Goal: Information Seeking & Learning: Learn about a topic

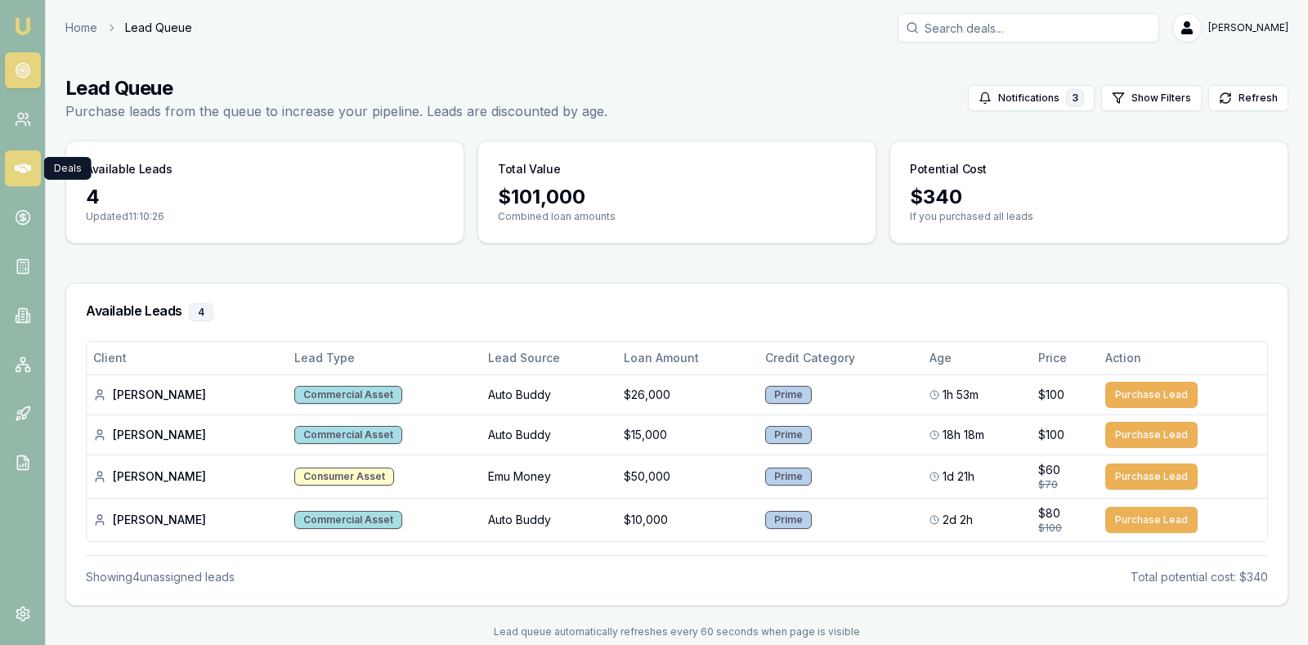
click at [28, 168] on icon at bounding box center [23, 169] width 16 height 10
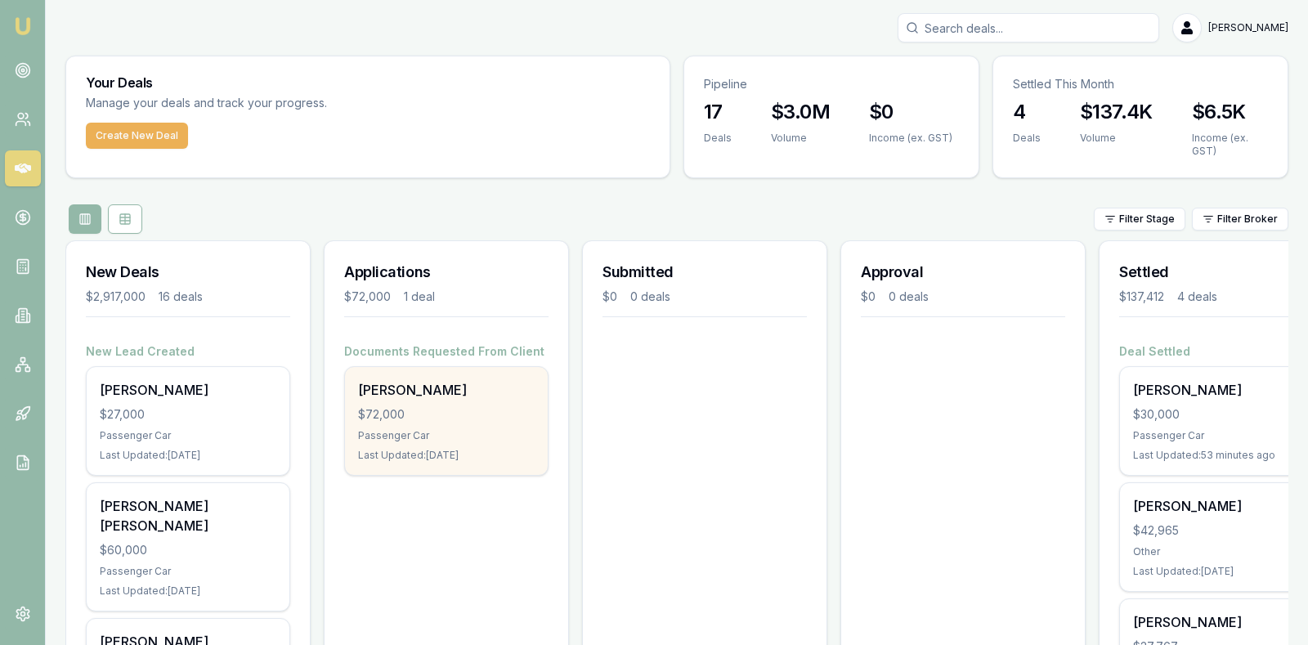
click at [431, 429] on div "Passenger Car" at bounding box center [446, 435] width 177 height 13
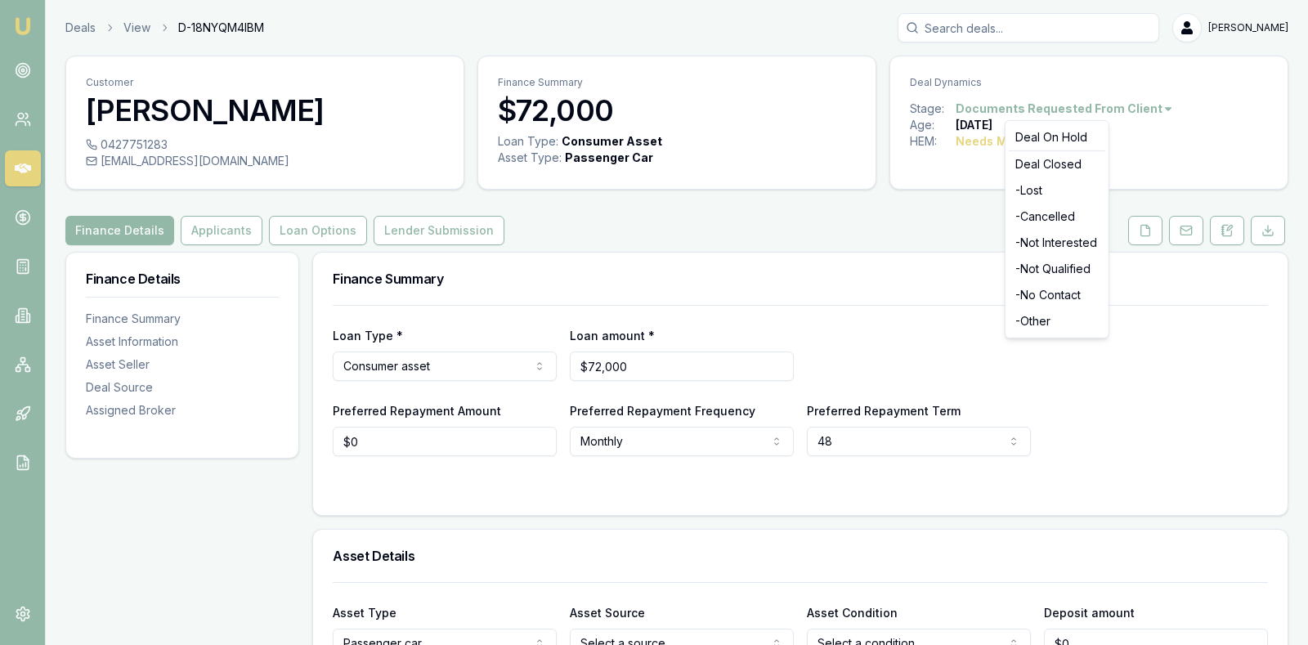
click at [1156, 105] on html "Emu Broker Deals View D-18NYQM4IBM Stevette Gelavis Toggle Menu Customer Mark S…" at bounding box center [654, 322] width 1308 height 645
click at [1064, 294] on div "- No Contact" at bounding box center [1057, 295] width 96 height 26
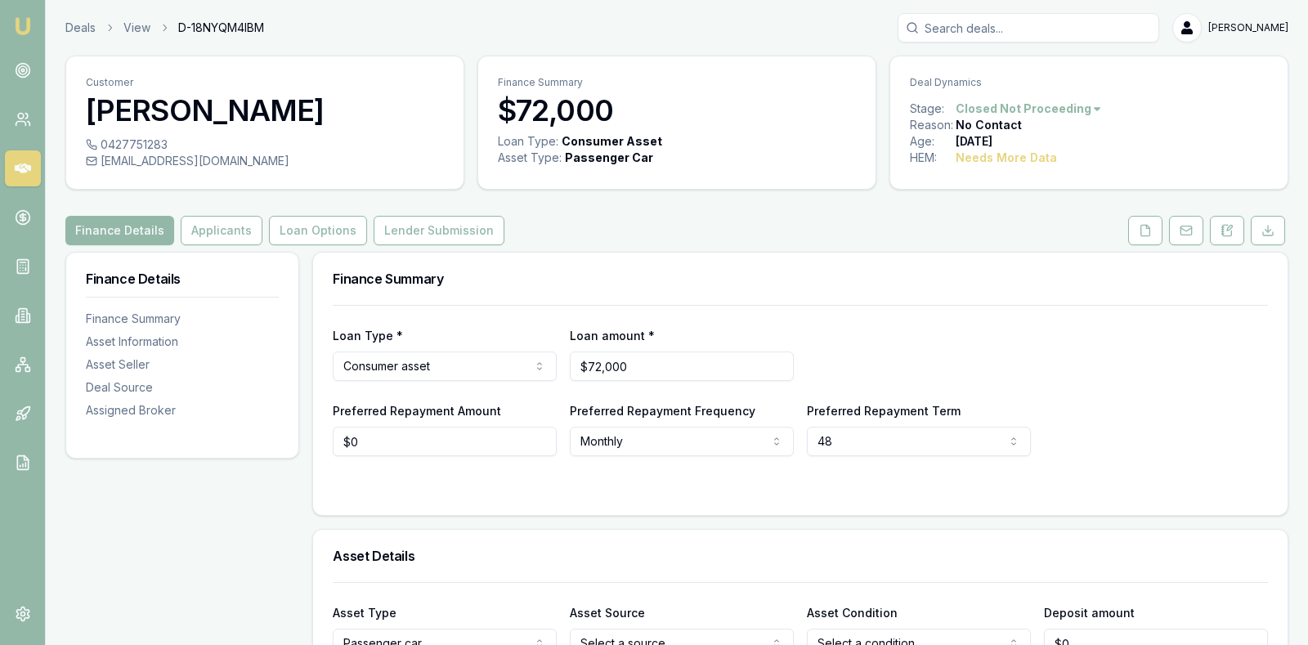
click at [26, 168] on icon at bounding box center [23, 169] width 16 height 10
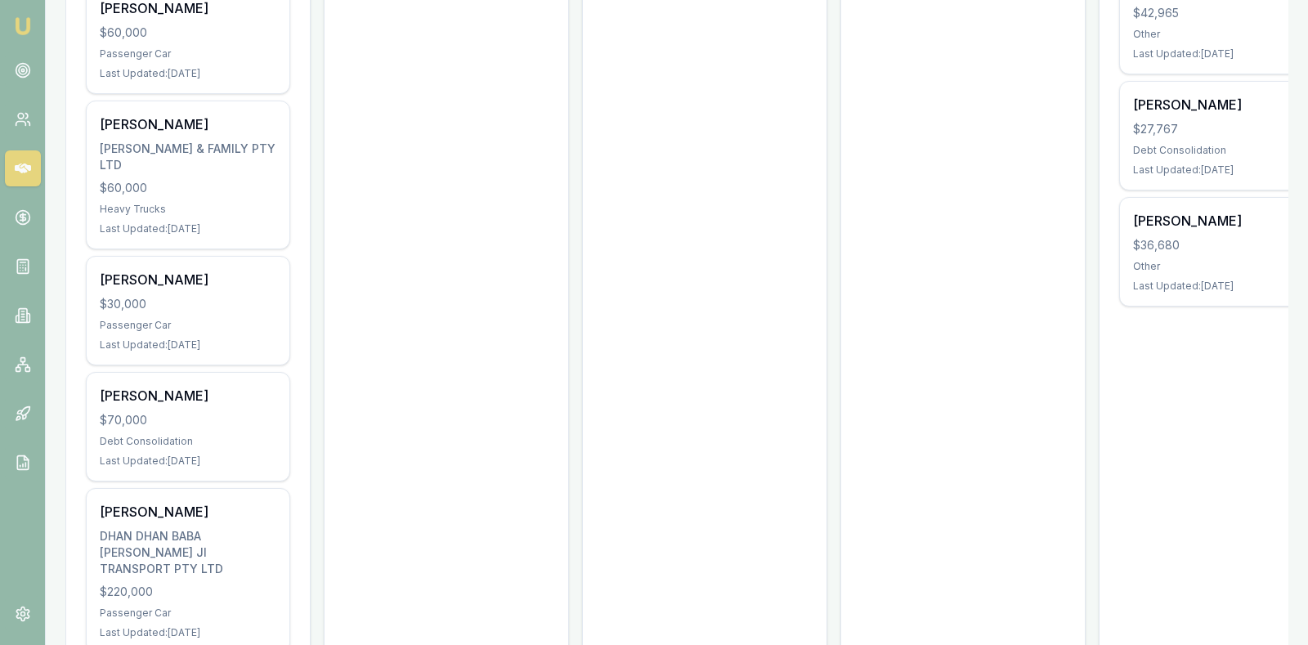
scroll to position [531, 0]
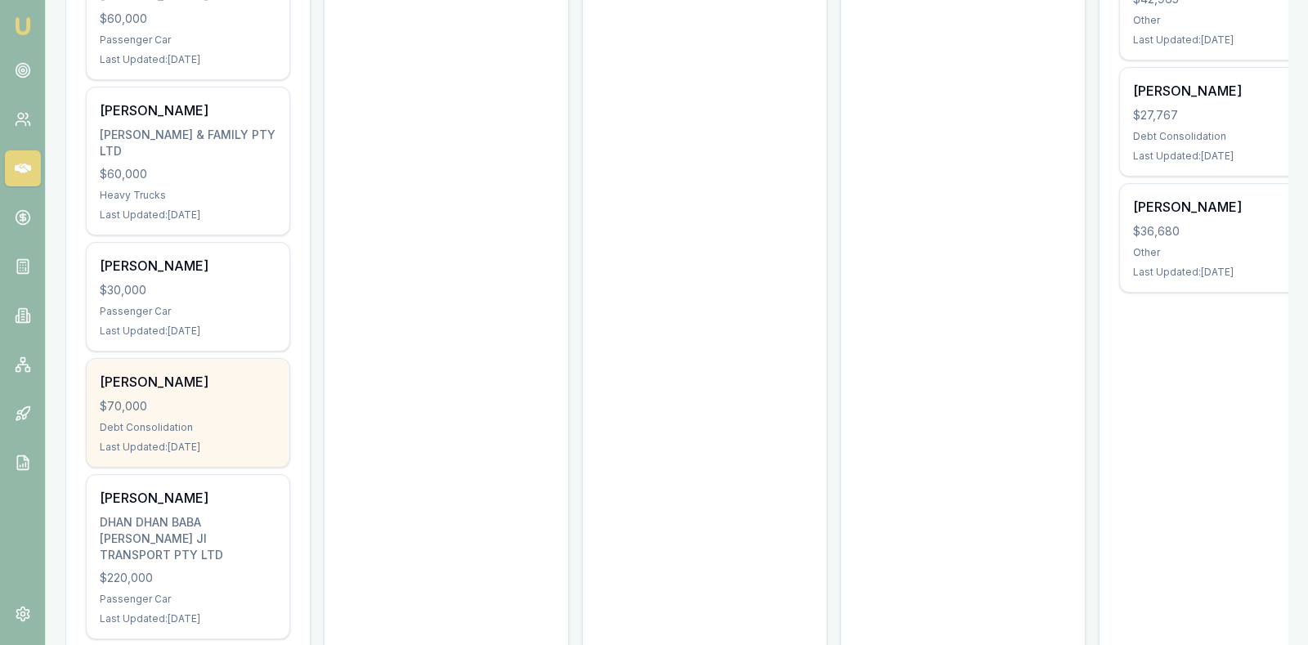
click at [184, 398] on div "$70,000" at bounding box center [188, 406] width 177 height 16
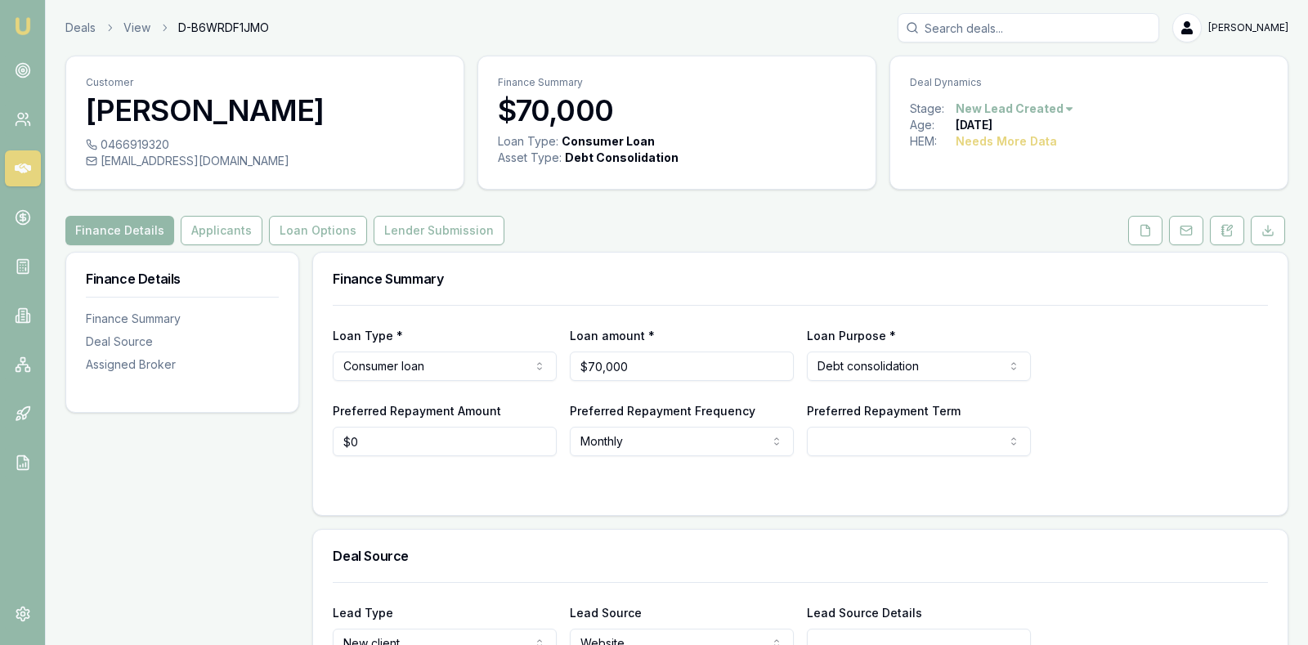
click at [198, 509] on div "Finance Details Finance Summary Deal Source Assigned Broker" at bounding box center [182, 594] width 234 height 684
click at [20, 163] on icon at bounding box center [23, 168] width 16 height 16
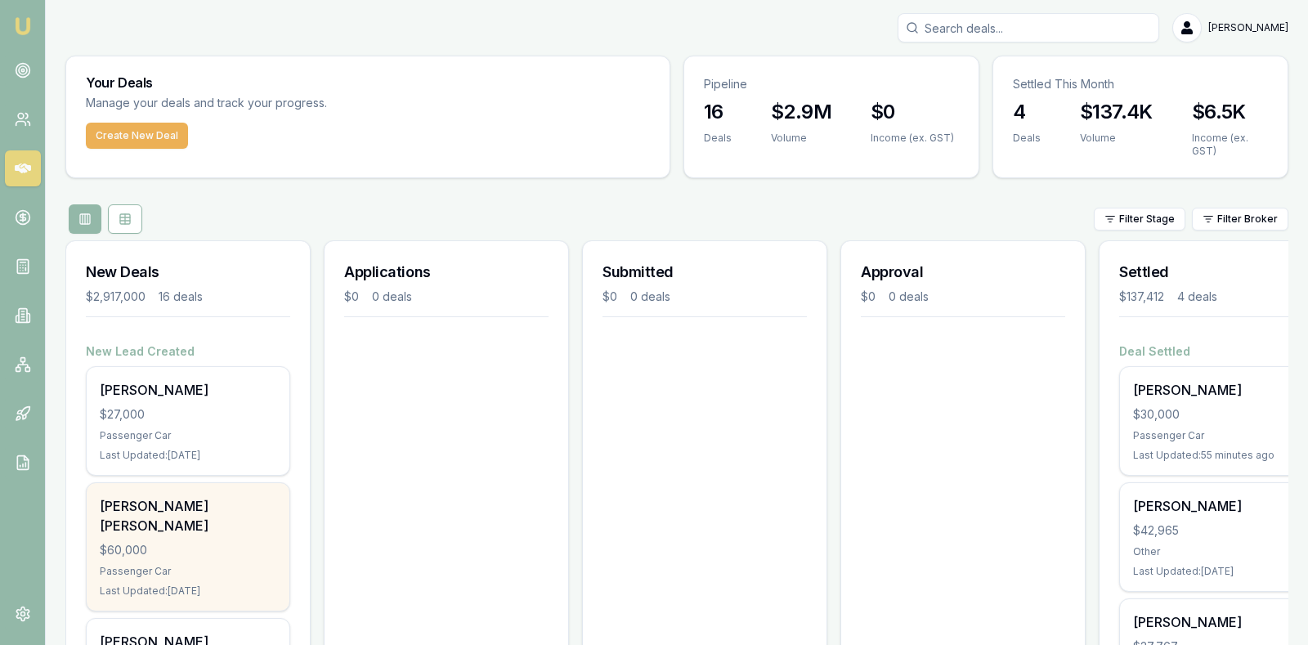
click at [189, 542] on div "$60,000" at bounding box center [188, 550] width 177 height 16
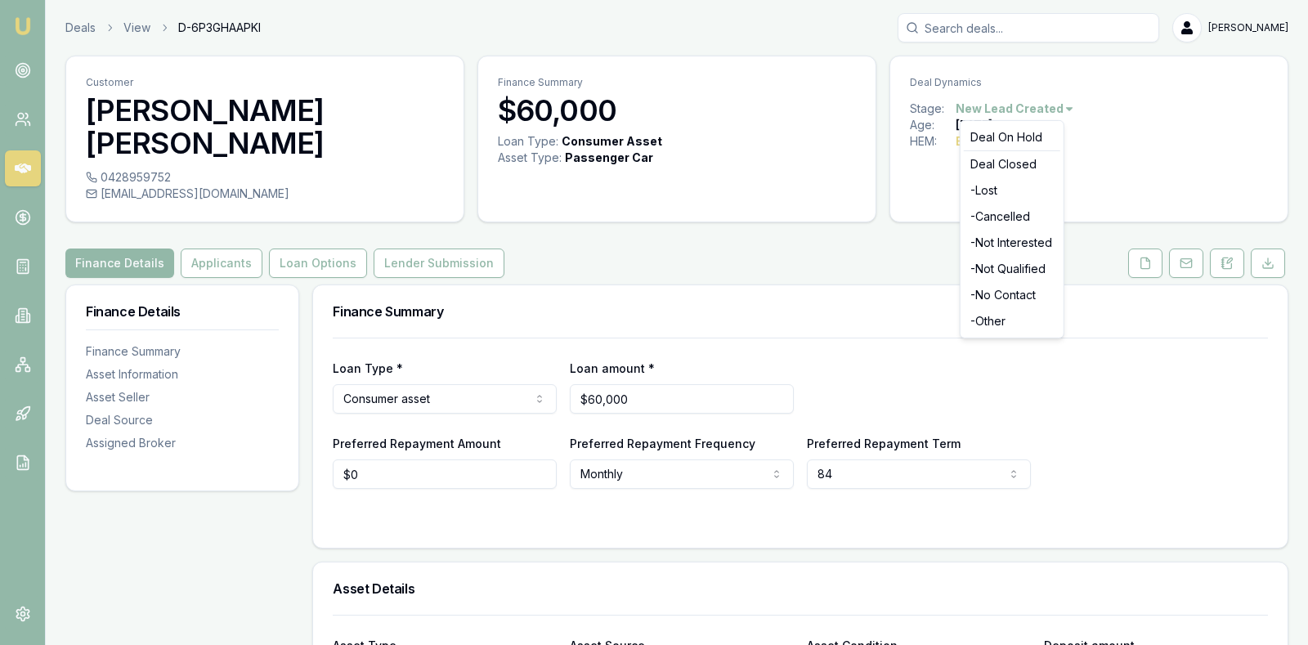
click at [1055, 110] on html "Emu Broker Deals View D-6P3GHAAPKI Stevette Gelavis Toggle Menu Customer Nigel …" at bounding box center [654, 322] width 1308 height 645
click at [1032, 297] on div "- No Contact" at bounding box center [1012, 295] width 96 height 26
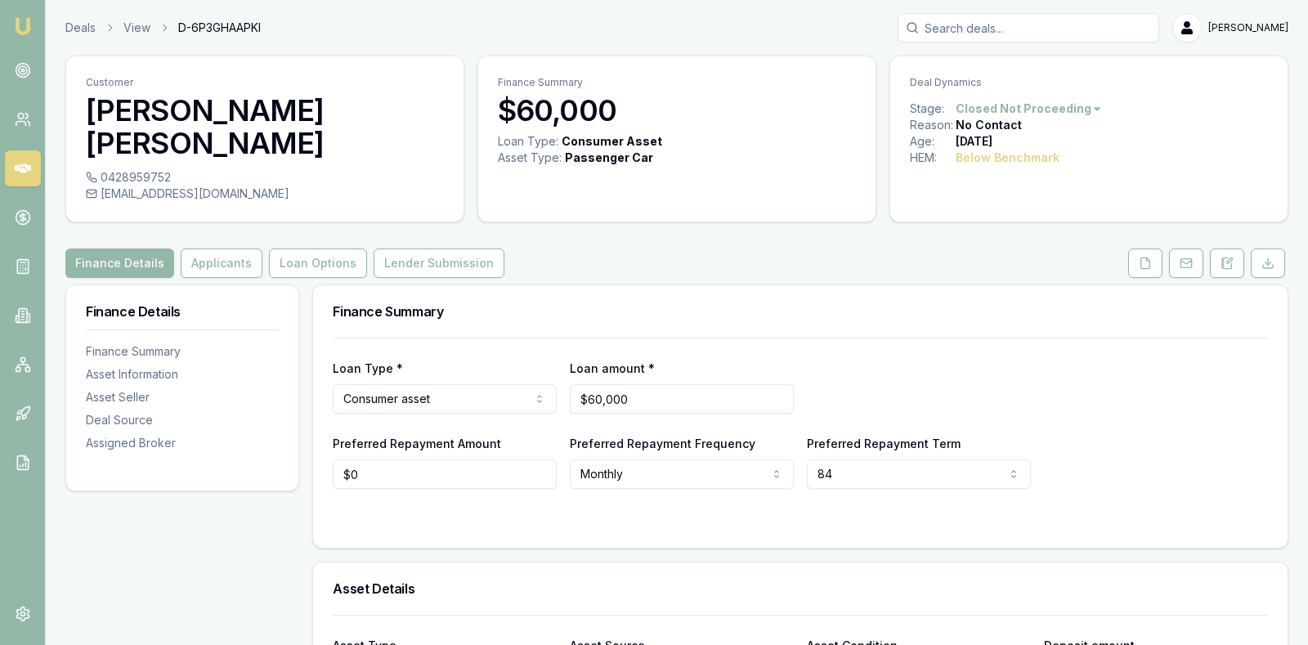
click at [29, 166] on icon at bounding box center [23, 169] width 16 height 10
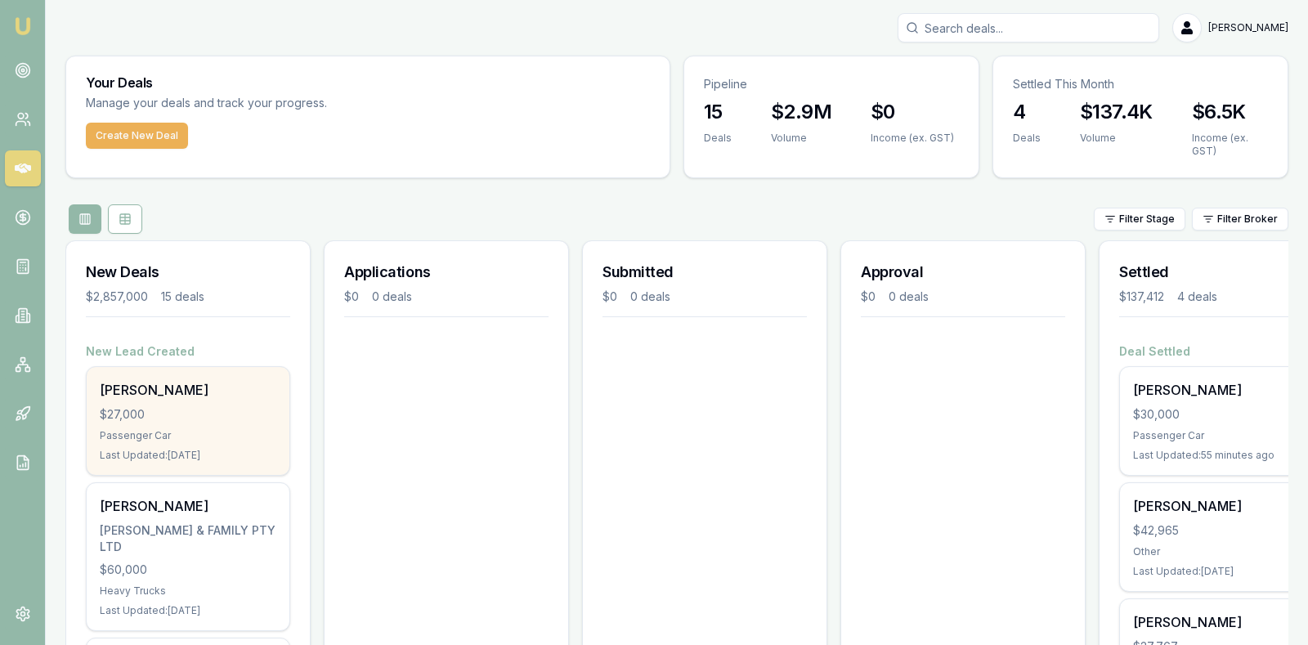
click at [170, 406] on div "$27,000" at bounding box center [188, 414] width 177 height 16
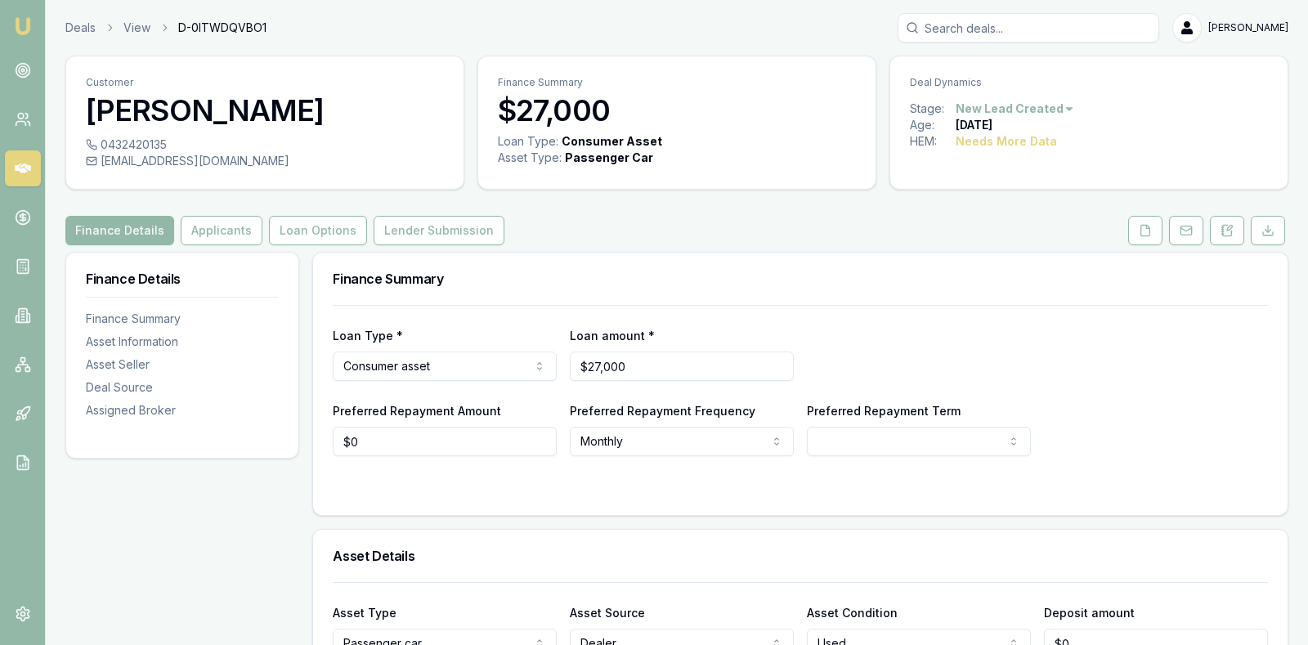
click at [1053, 108] on html "Emu Broker Deals View D-0ITWDQVBO1 Stevette Gelavis Toggle Menu Customer Cyril …" at bounding box center [654, 322] width 1308 height 645
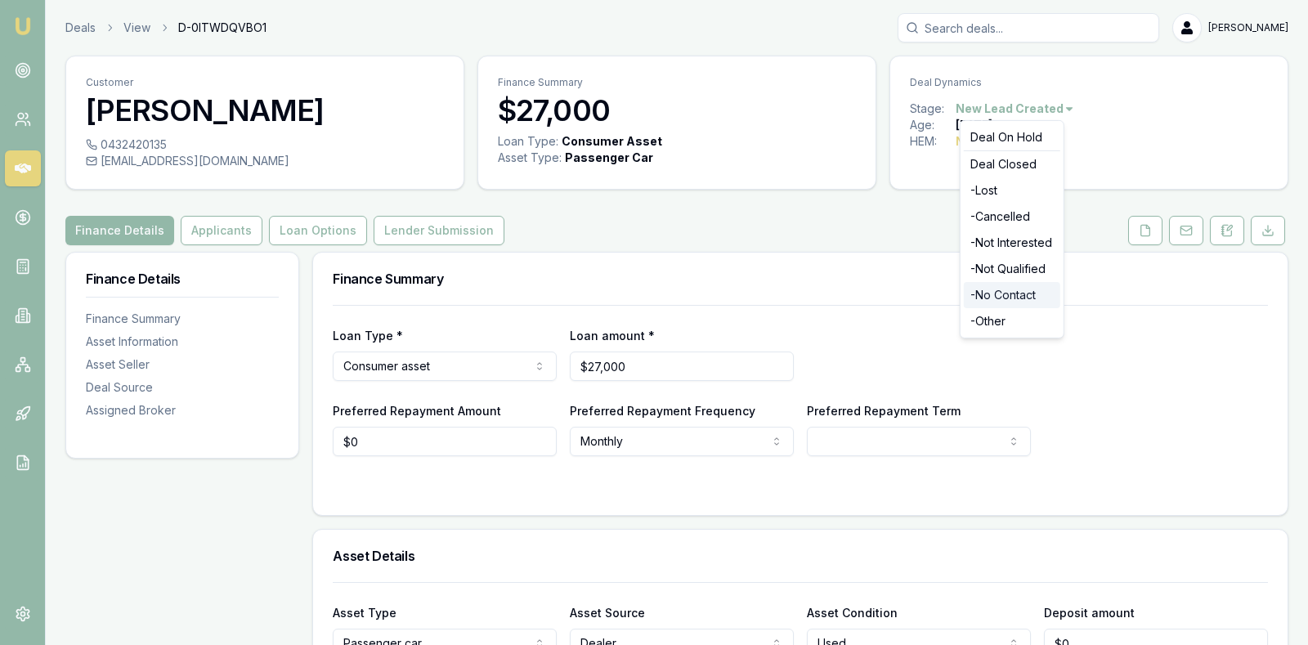
click at [1010, 290] on div "- No Contact" at bounding box center [1012, 295] width 96 height 26
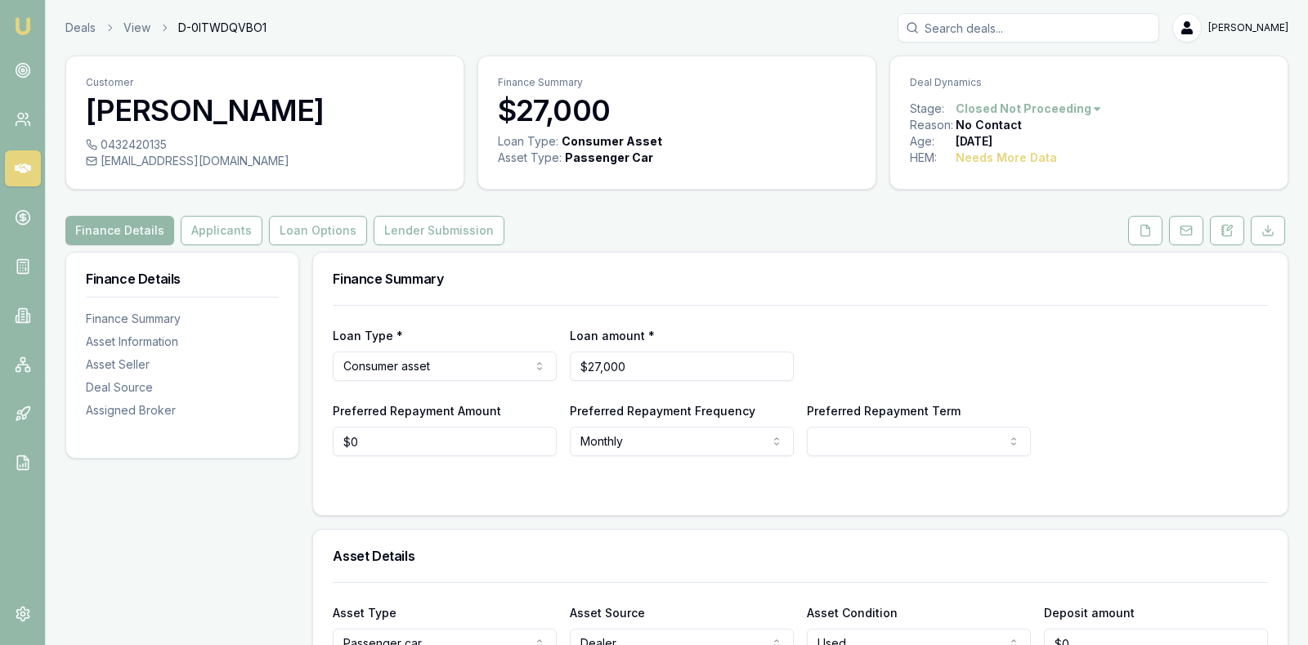
click at [29, 168] on icon at bounding box center [23, 169] width 16 height 10
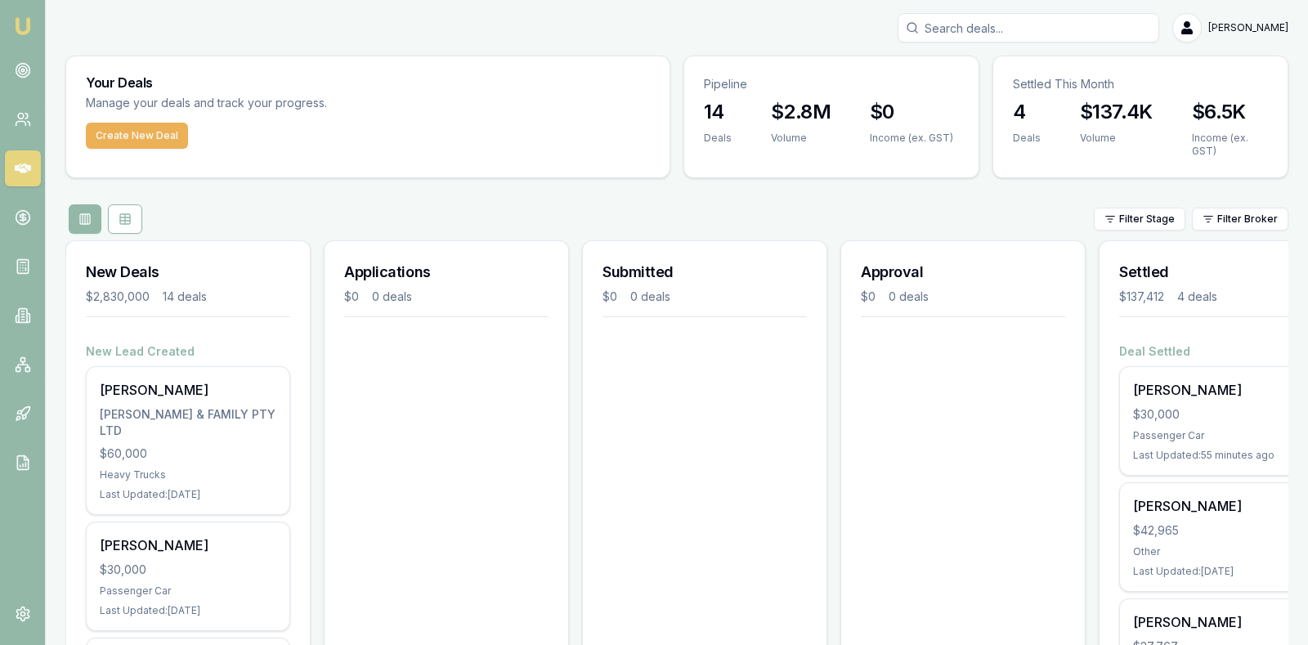
click at [24, 150] on link at bounding box center [23, 168] width 36 height 36
click at [26, 68] on circle at bounding box center [23, 70] width 8 height 8
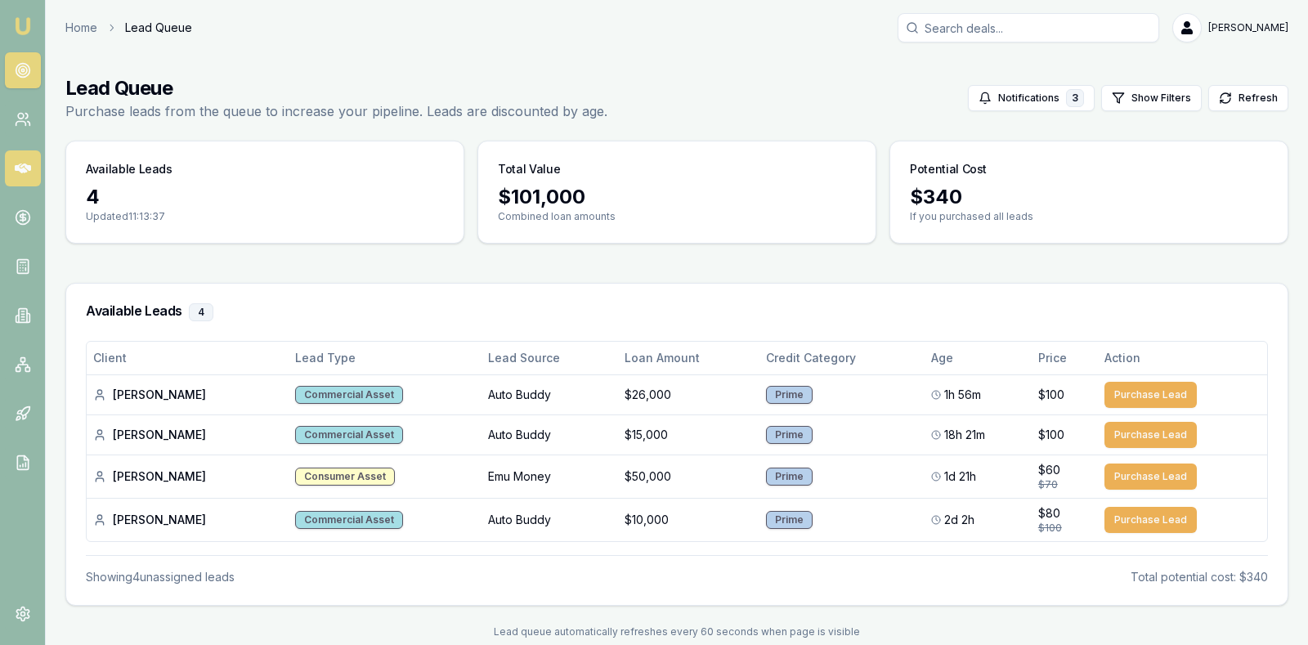
click at [24, 166] on icon at bounding box center [23, 168] width 16 height 16
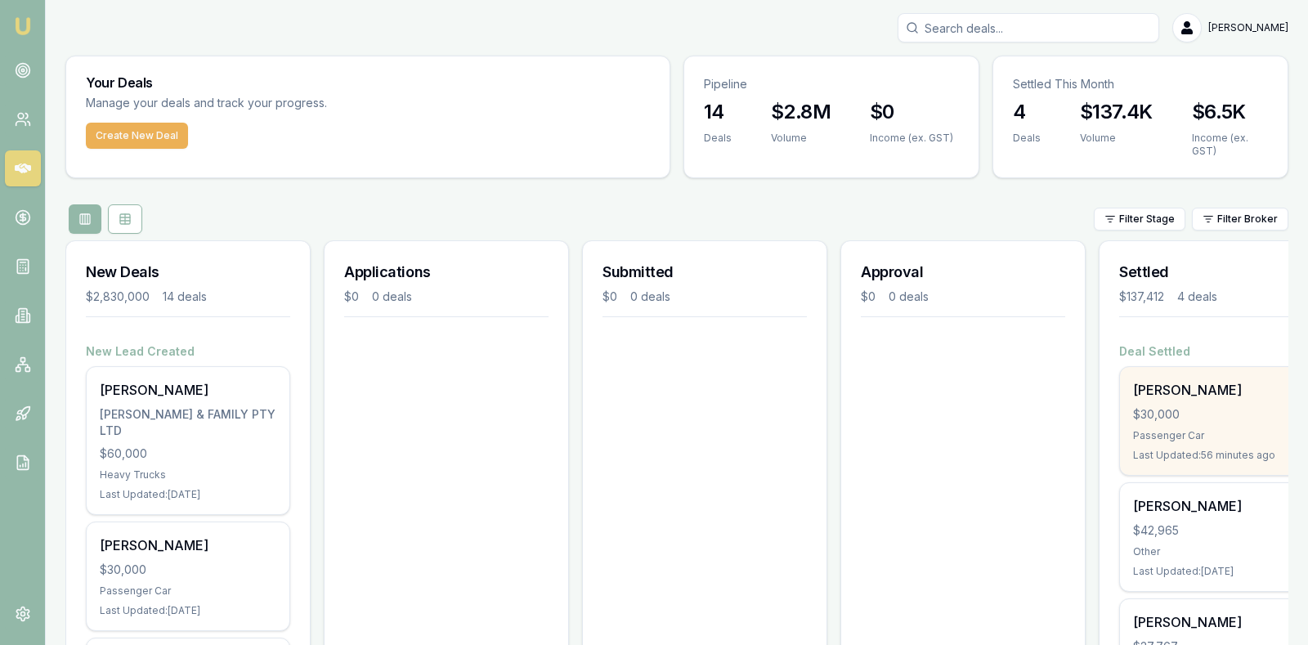
click at [1221, 420] on div "$30,000" at bounding box center [1221, 414] width 177 height 16
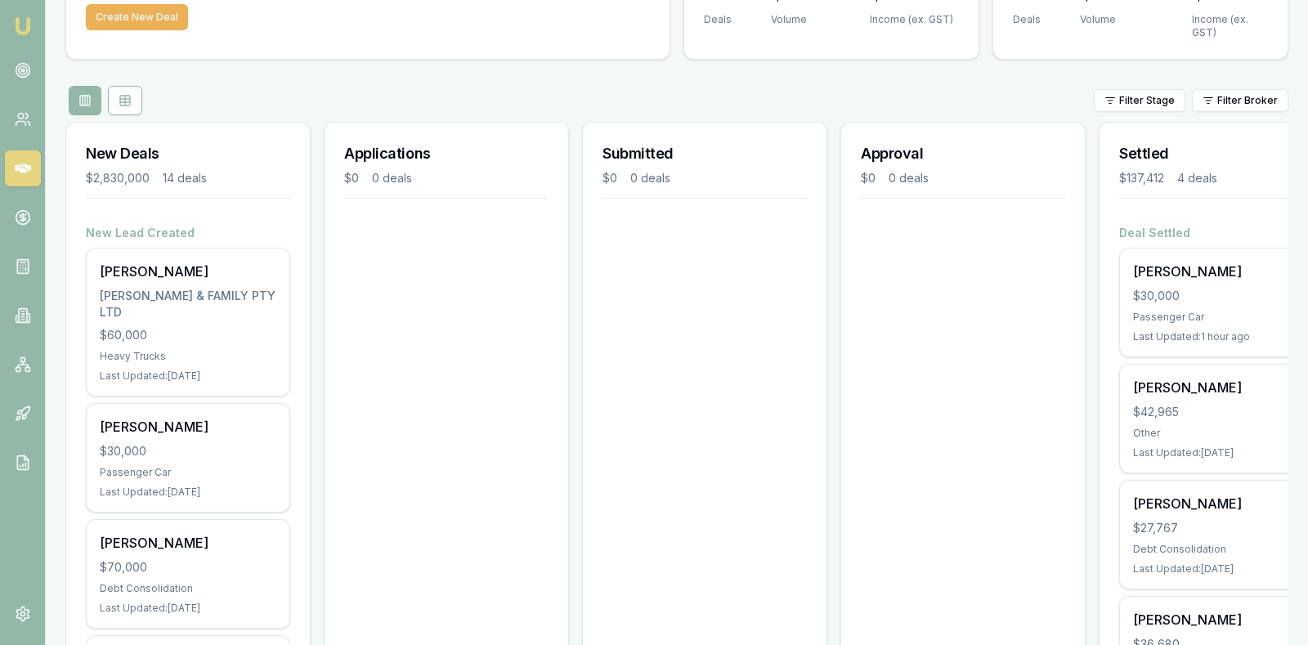
scroll to position [123, 0]
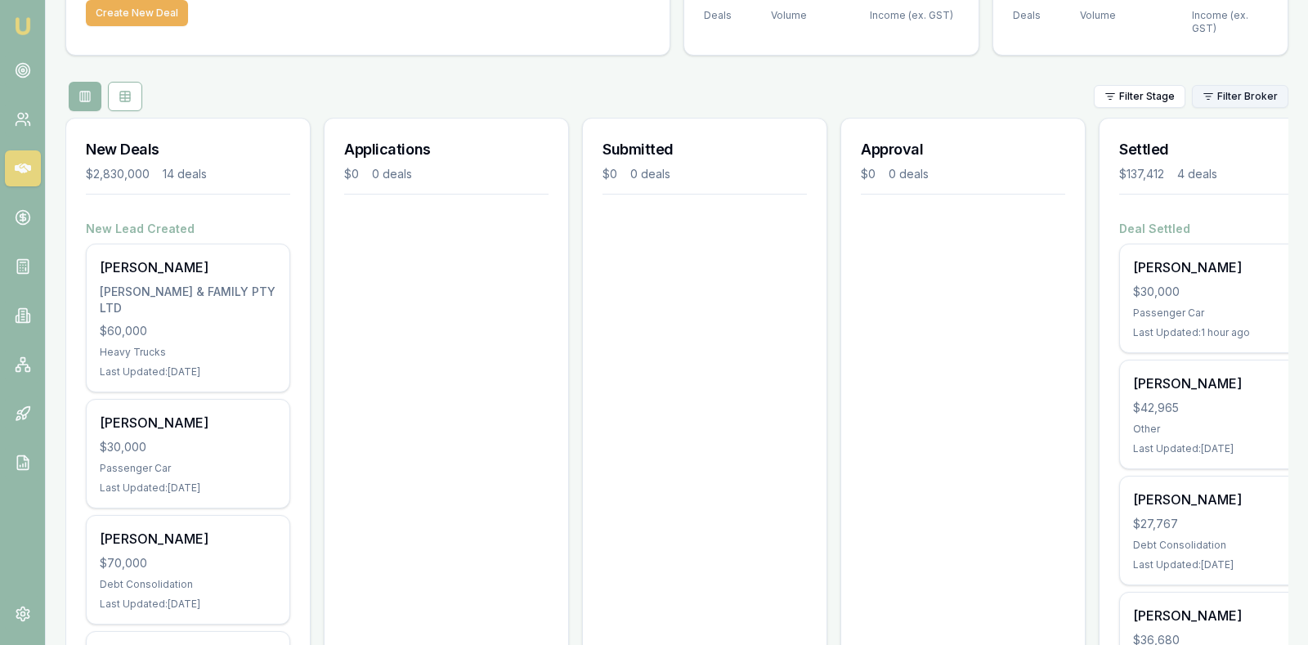
click at [1253, 94] on html "Emu Broker Stevette Gelavis Toggle Menu Your Deals Manage your deals and track …" at bounding box center [654, 199] width 1308 height 645
click at [1251, 188] on div "[PERSON_NAME]" at bounding box center [1237, 187] width 105 height 26
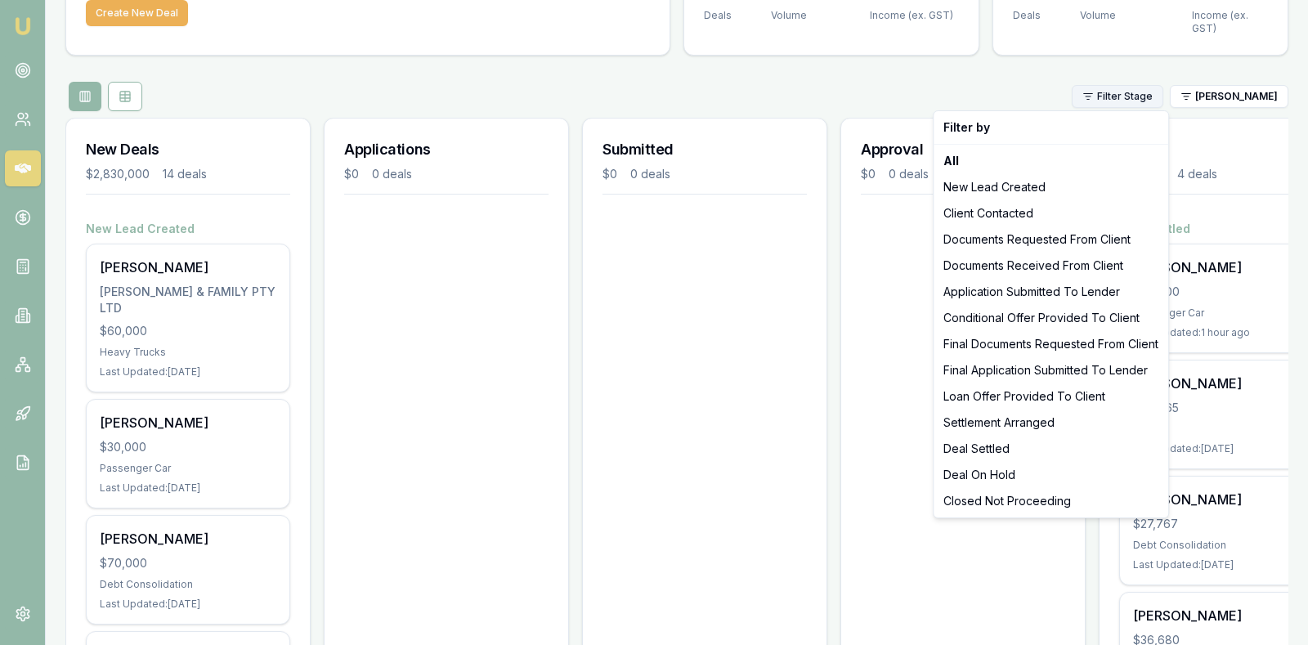
click at [1138, 94] on html "Emu Broker Stevette Gelavis Toggle Menu Your Deals Manage your deals and track …" at bounding box center [654, 199] width 1308 height 645
click at [1014, 450] on div "Deal Settled" at bounding box center [1051, 449] width 228 height 26
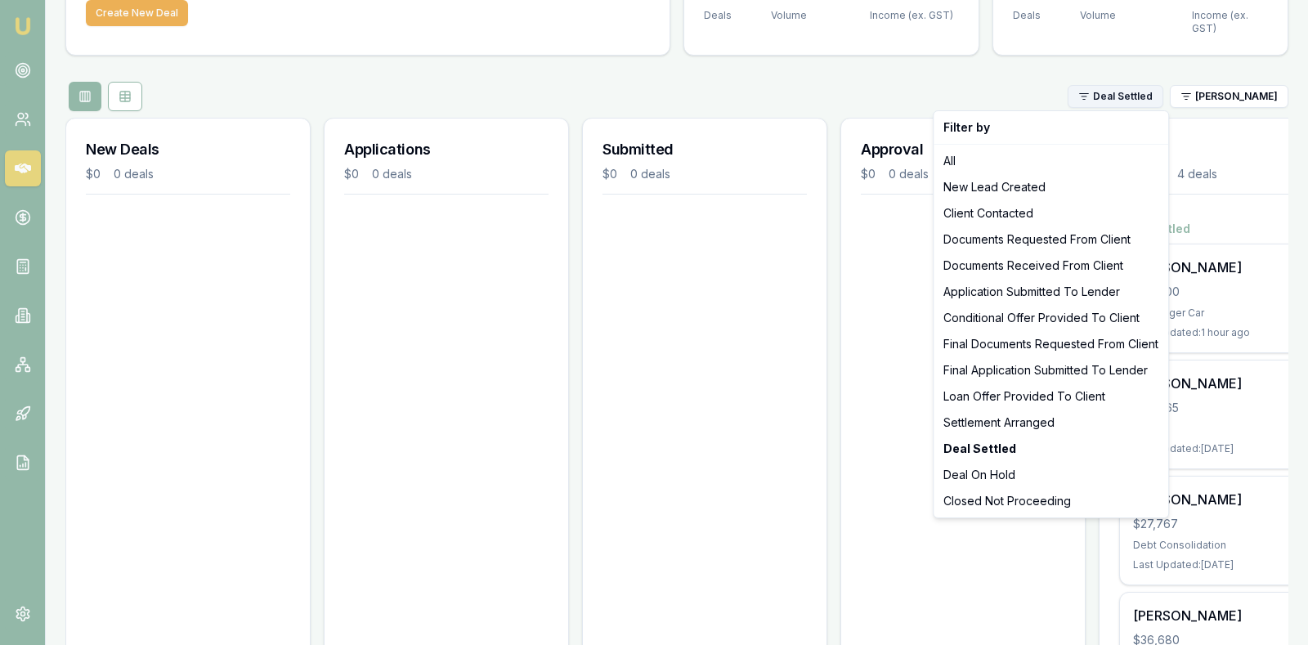
click at [1132, 92] on html "Emu Broker Stevette Gelavis Toggle Menu Your Deals Manage your deals and track …" at bounding box center [654, 199] width 1308 height 645
click at [890, 262] on html "Emu Broker Stevette Gelavis Toggle Menu Your Deals Manage your deals and track …" at bounding box center [654, 199] width 1308 height 645
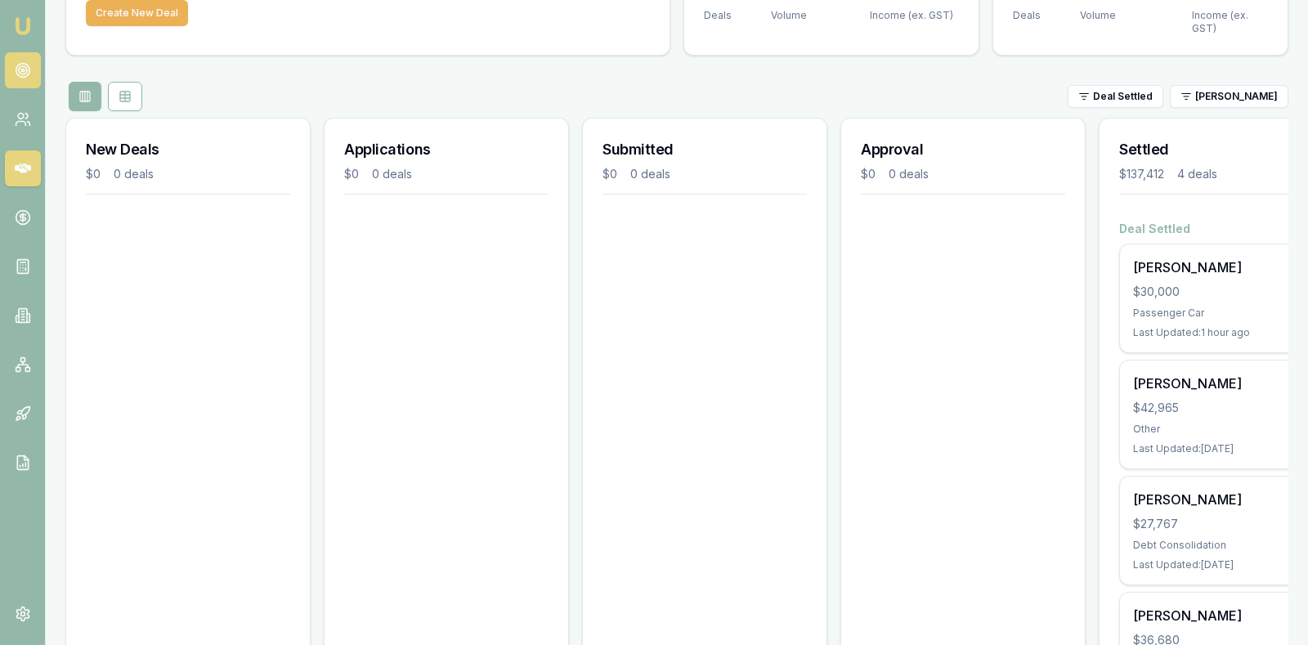
click at [20, 74] on circle at bounding box center [23, 70] width 8 height 8
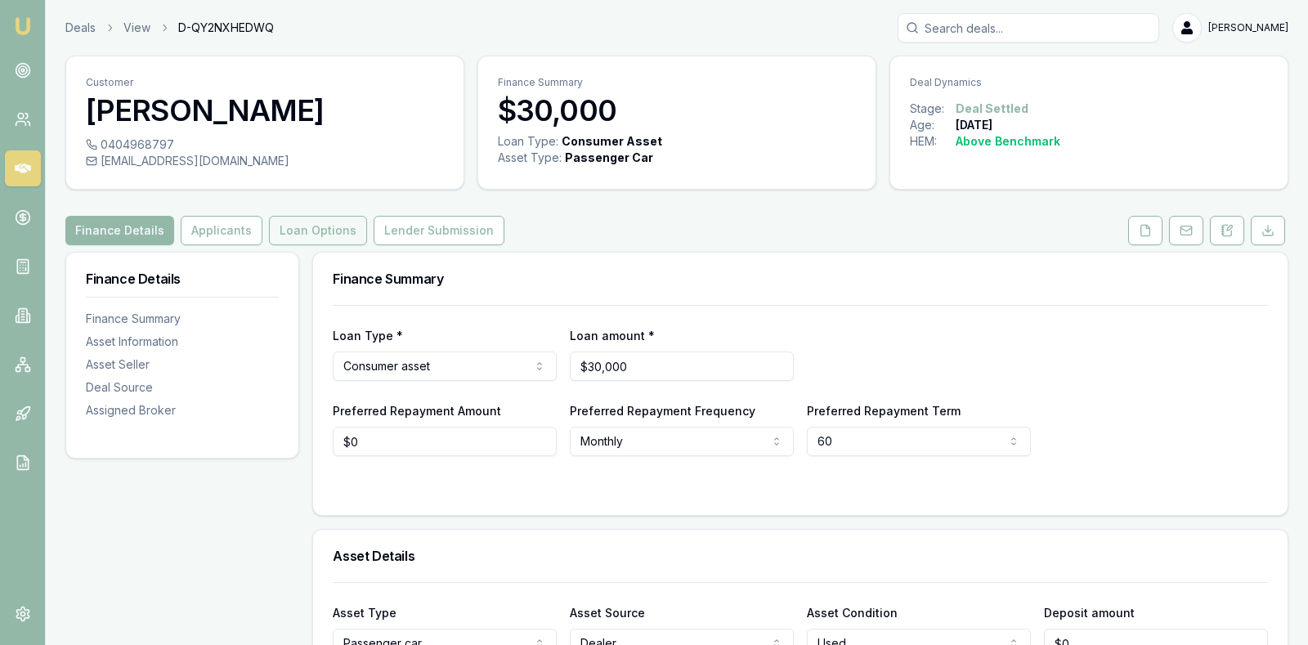
click at [336, 222] on button "Loan Options" at bounding box center [318, 230] width 98 height 29
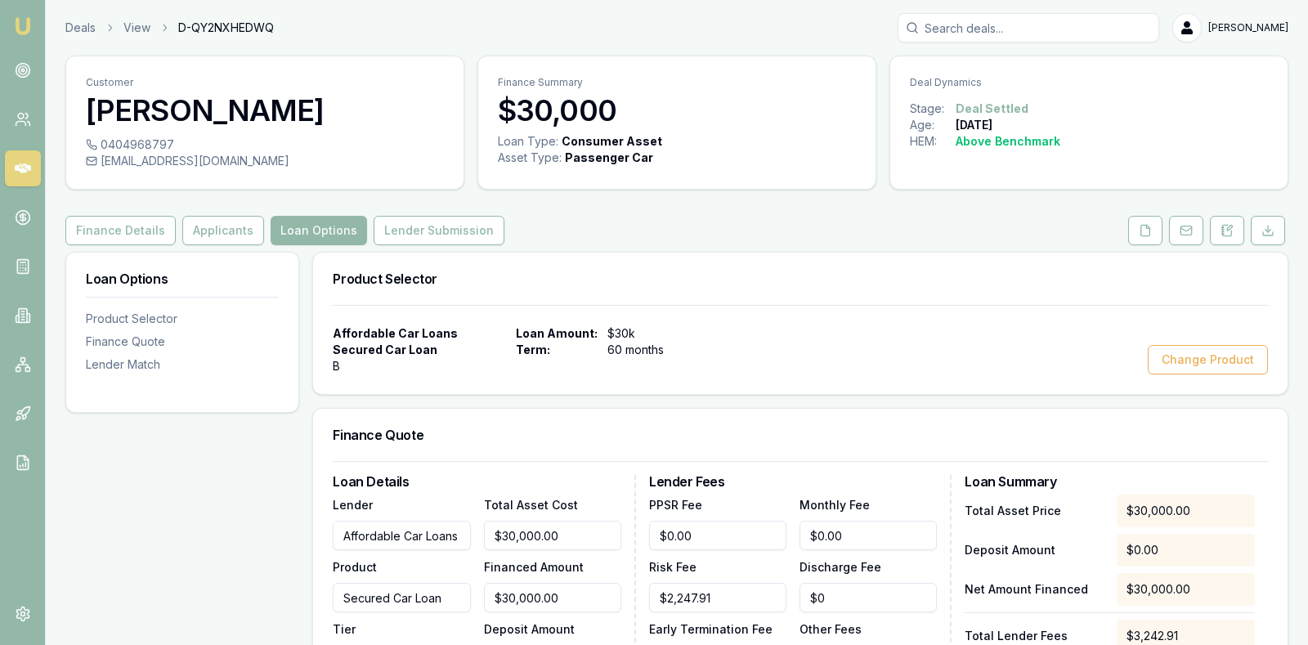
click at [748, 233] on div "Finance Details Applicants Loan Options Lender Submission" at bounding box center [676, 230] width 1223 height 29
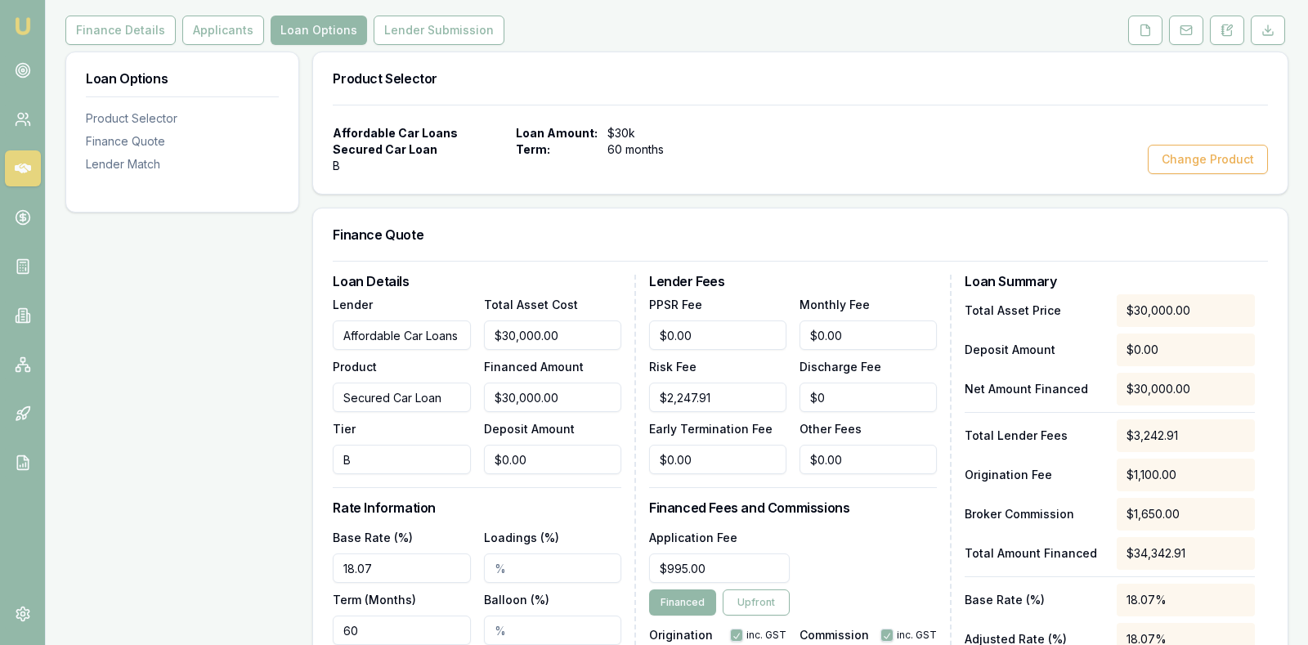
scroll to position [204, 0]
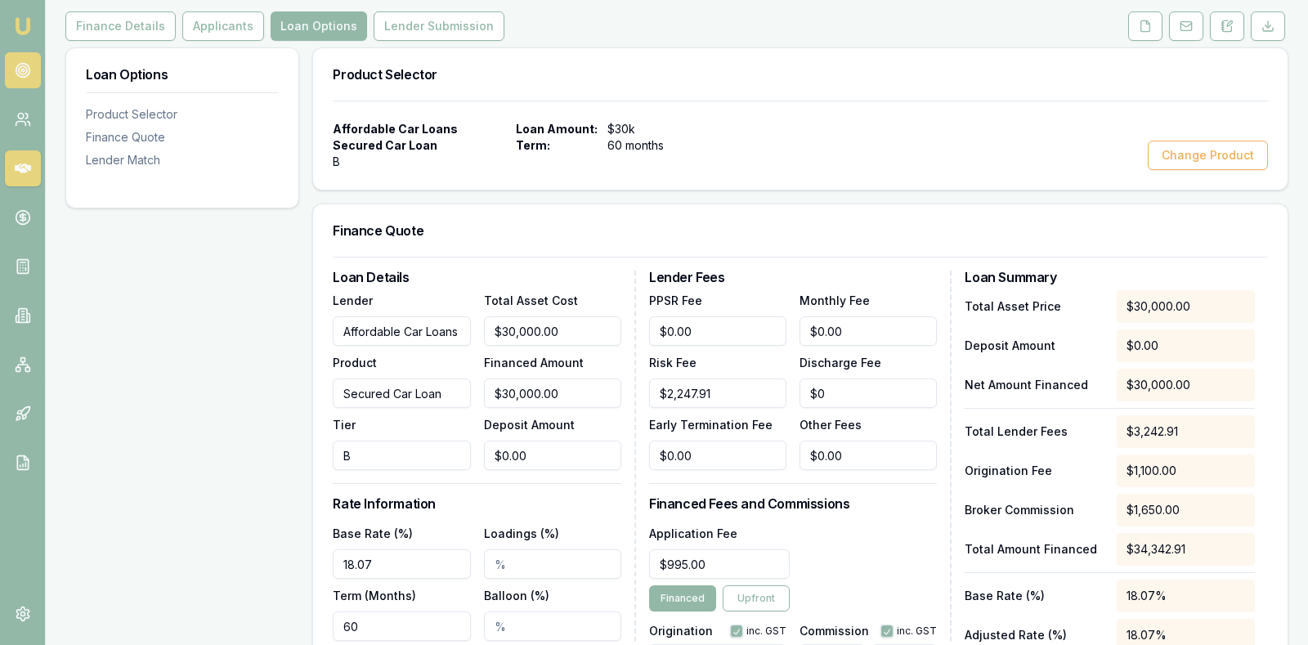
click at [12, 66] on link at bounding box center [23, 70] width 36 height 36
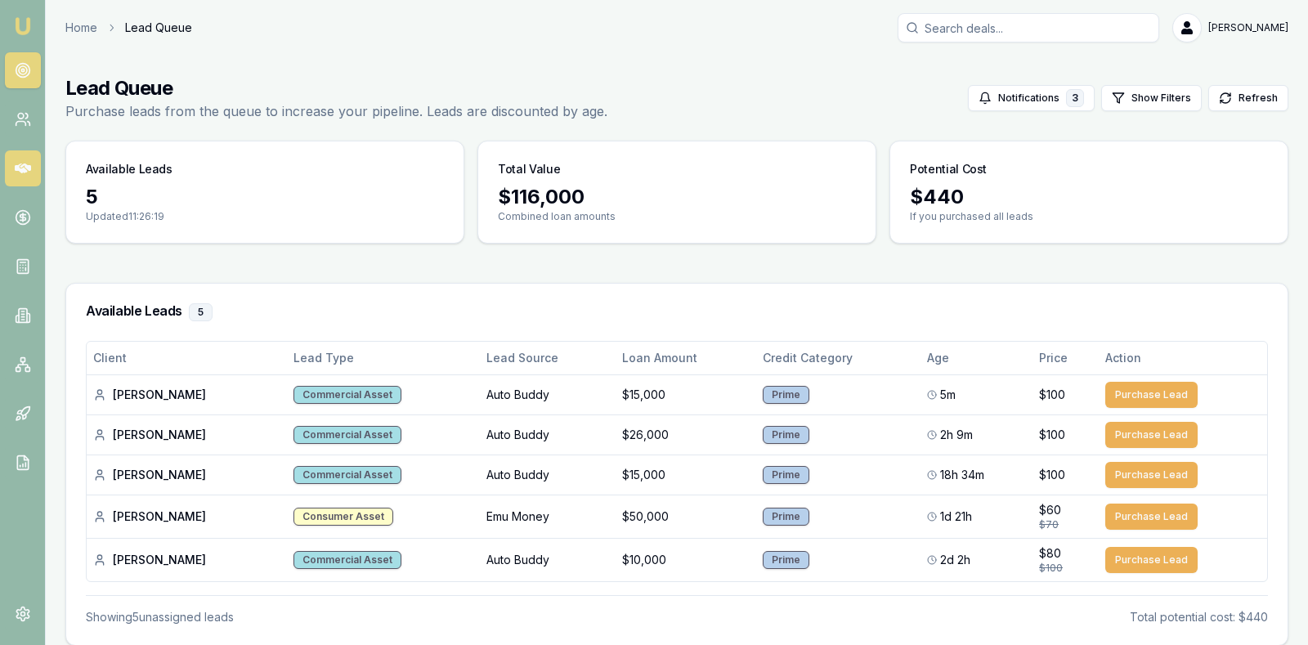
click at [29, 170] on icon at bounding box center [23, 169] width 16 height 10
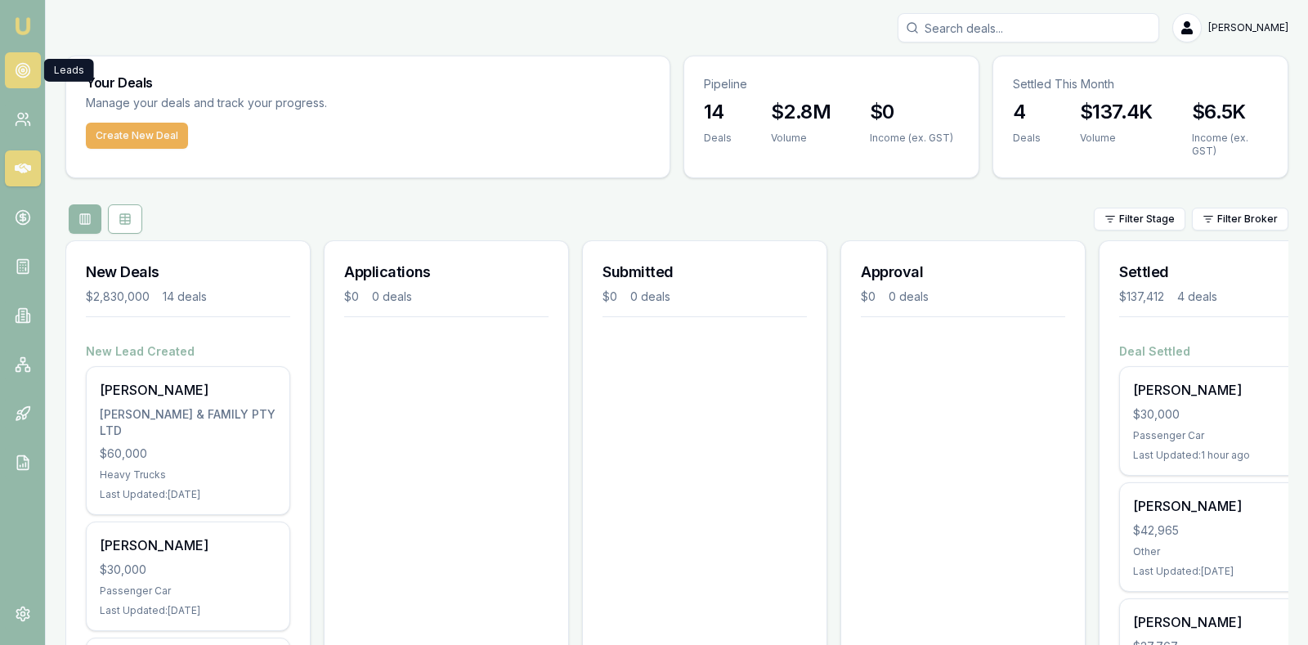
click at [18, 65] on circle at bounding box center [23, 71] width 14 height 14
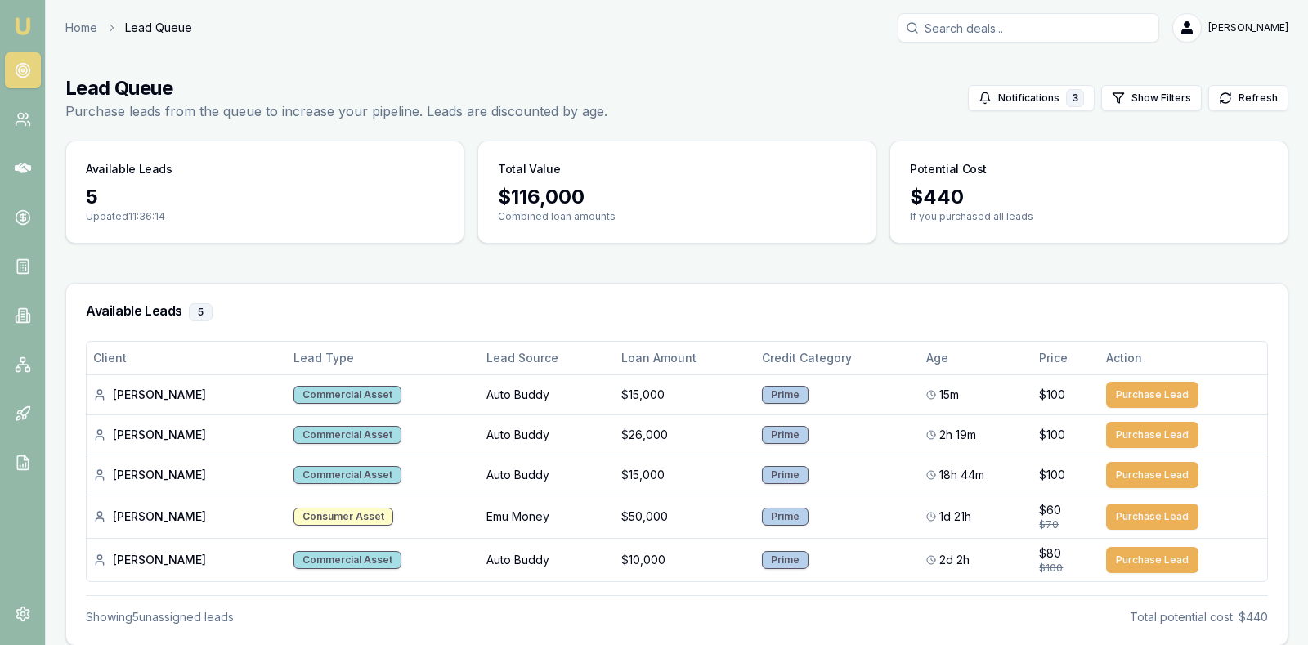
click at [5, 52] on link at bounding box center [23, 70] width 36 height 36
click at [26, 69] on circle at bounding box center [23, 70] width 8 height 8
